Goal: Check status

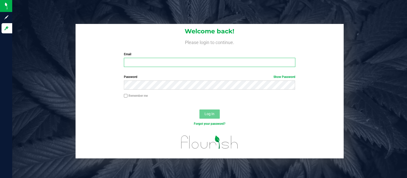
type input "[EMAIL_ADDRESS][DOMAIN_NAME]"
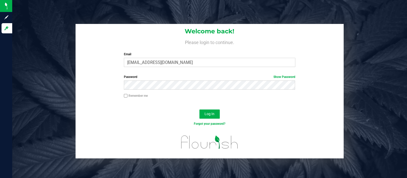
click at [263, 108] on div "Log In" at bounding box center [210, 115] width 268 height 17
click at [211, 112] on span "Log In" at bounding box center [210, 114] width 10 height 4
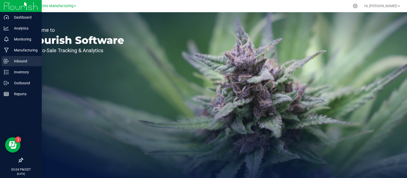
click at [15, 63] on p "Inbound" at bounding box center [24, 61] width 31 height 6
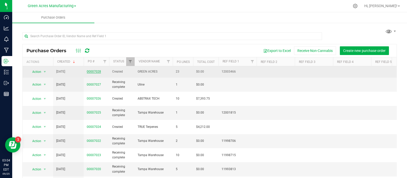
click at [92, 72] on link "00007028" at bounding box center [94, 72] width 14 height 4
